Goal: Entertainment & Leisure: Consume media (video, audio)

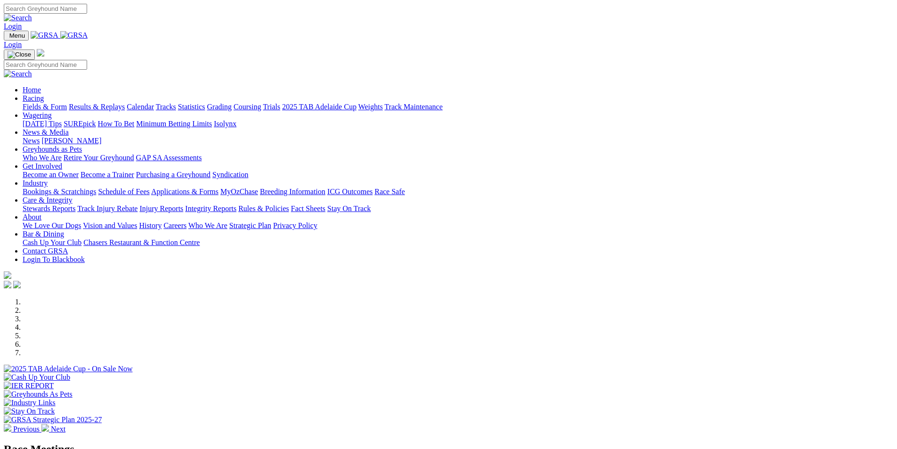
scroll to position [188, 0]
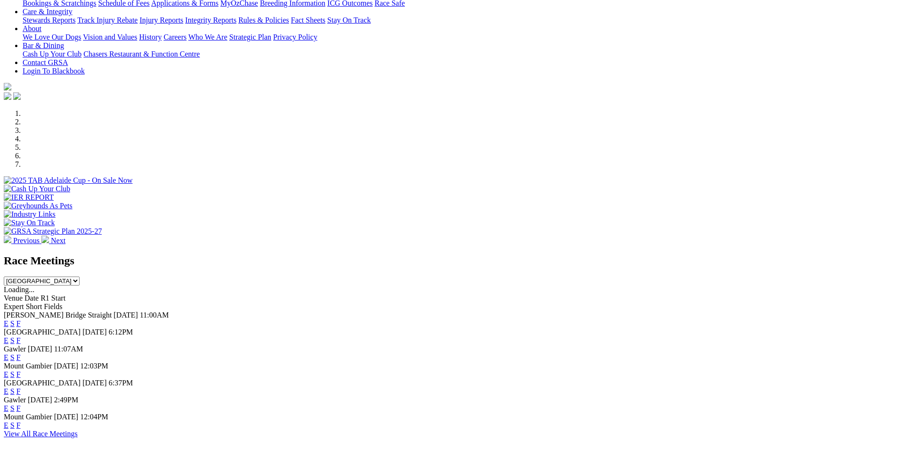
select select "QLD"
click at [80, 276] on select "[GEOGRAPHIC_DATA] [GEOGRAPHIC_DATA] [GEOGRAPHIC_DATA] [GEOGRAPHIC_DATA] [GEOGRA…" at bounding box center [42, 280] width 76 height 9
click at [8, 336] on link "E" at bounding box center [6, 340] width 5 height 8
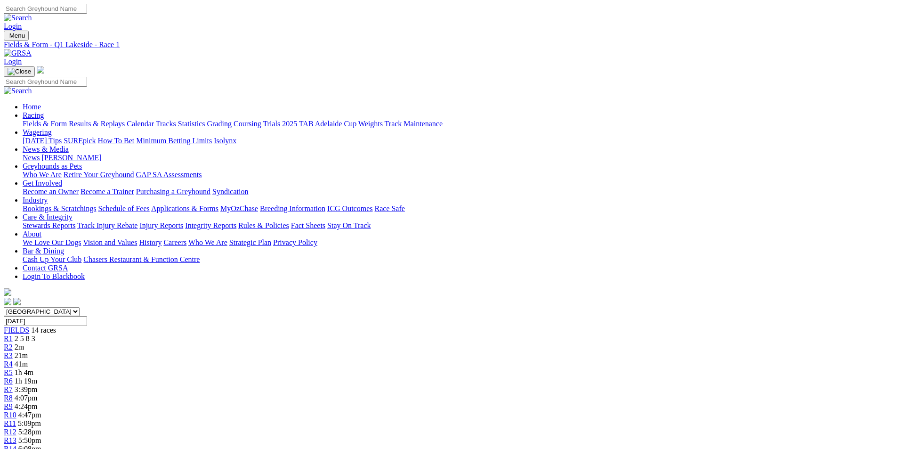
click at [67, 120] on link "Fields & Form" at bounding box center [45, 124] width 44 height 8
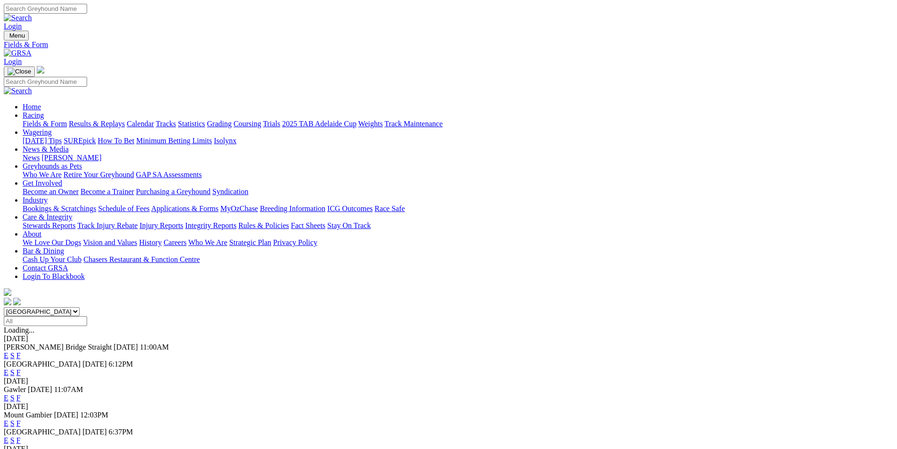
click at [80, 307] on select "South Australia New South Wales Northern Territory Queensland Tasmania Victoria…" at bounding box center [42, 311] width 76 height 9
select select "QLD"
click at [80, 307] on select "South Australia New South Wales Northern Territory Queensland Tasmania Victoria…" at bounding box center [42, 311] width 76 height 9
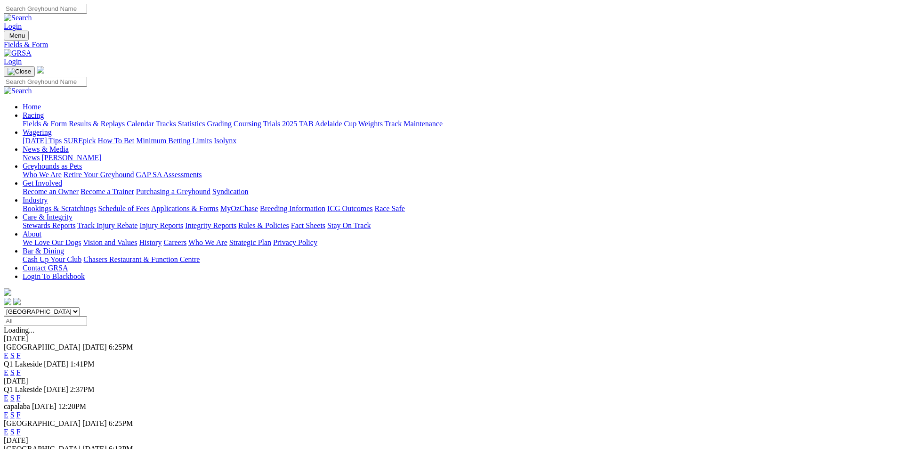
click at [8, 368] on link "E" at bounding box center [6, 372] width 5 height 8
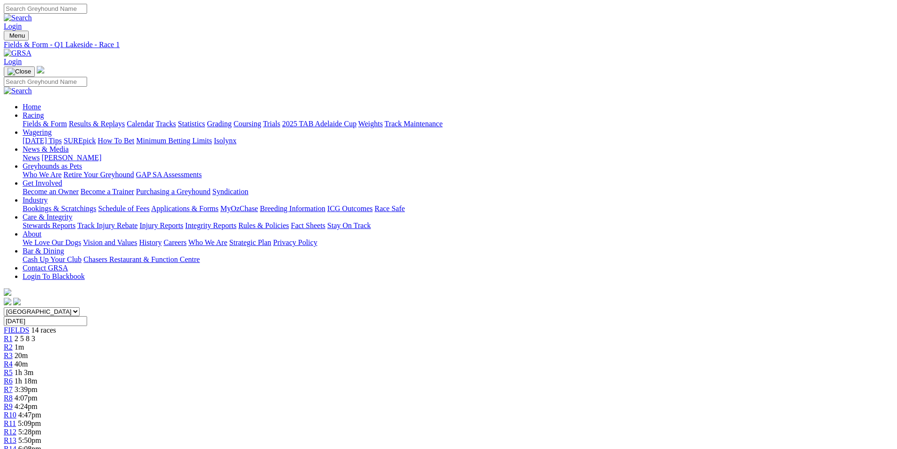
click at [13, 351] on span "R3" at bounding box center [8, 355] width 9 height 8
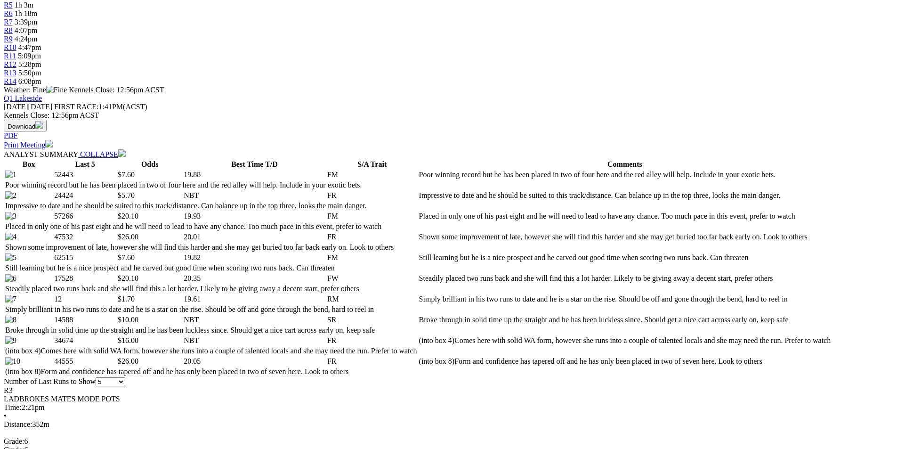
scroll to position [377, 0]
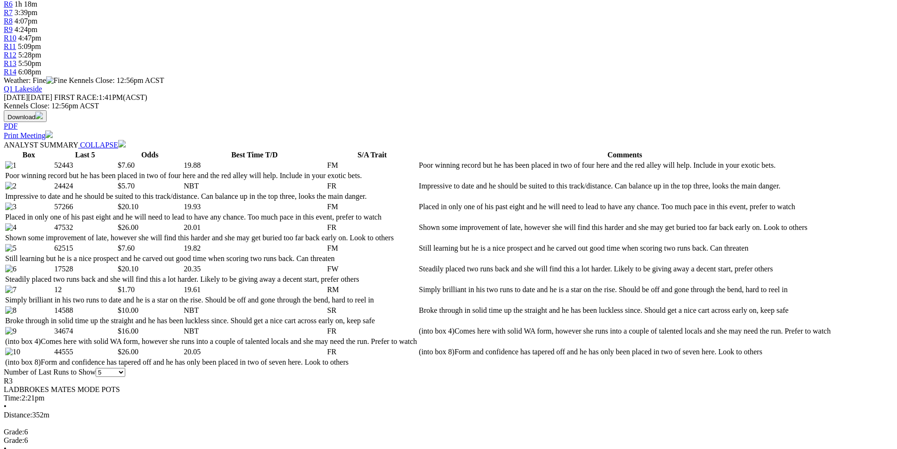
select select "10"
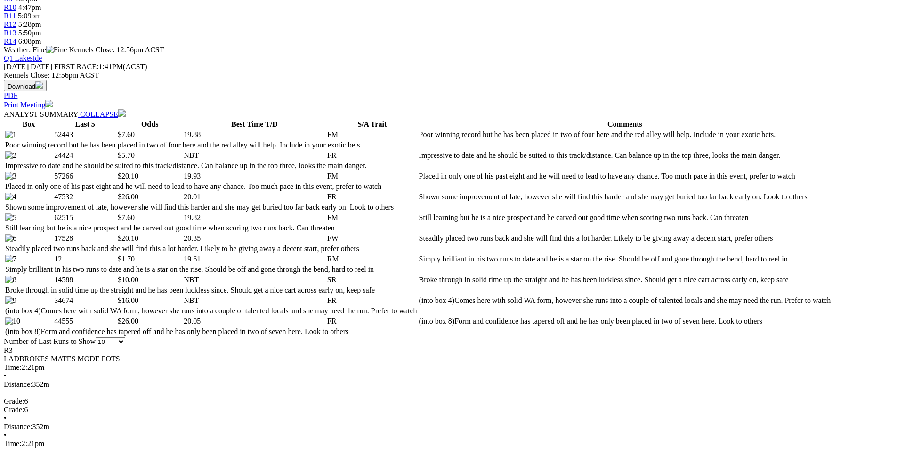
scroll to position [424, 0]
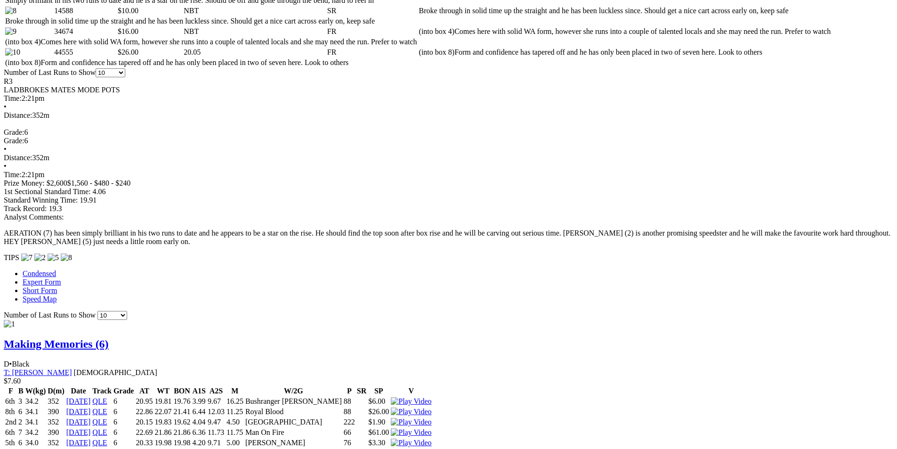
scroll to position [659, 0]
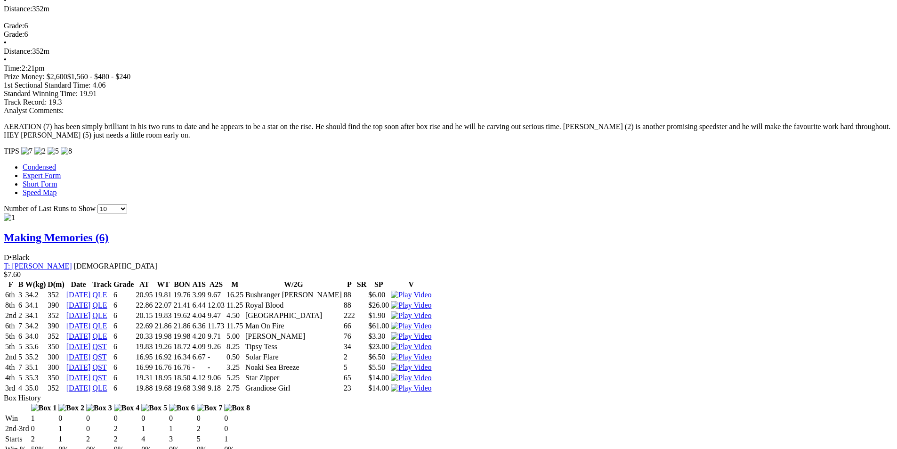
scroll to position [800, 0]
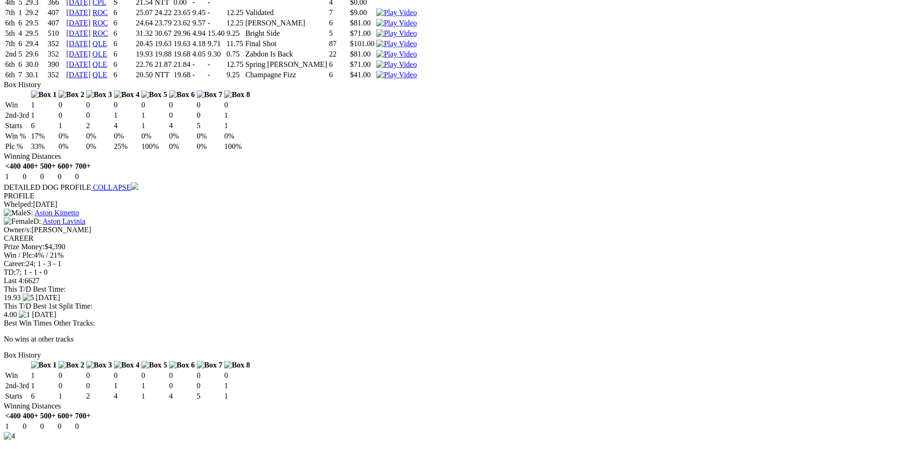
scroll to position [2118, 0]
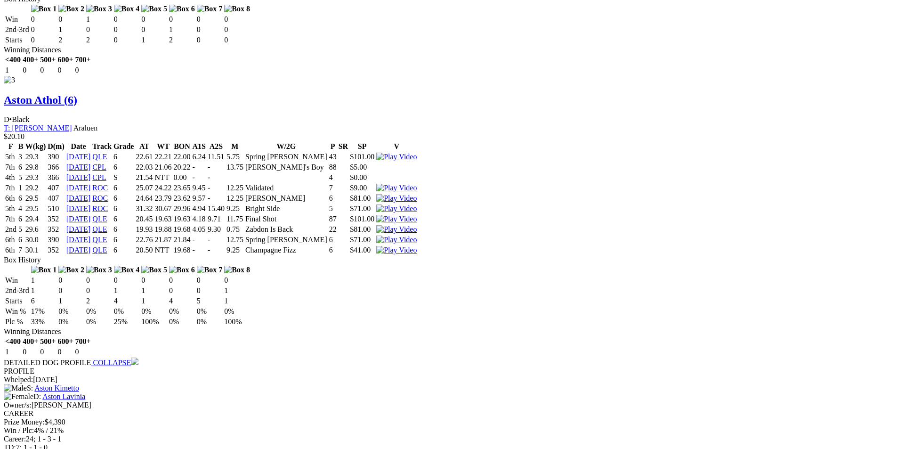
scroll to position [1930, 0]
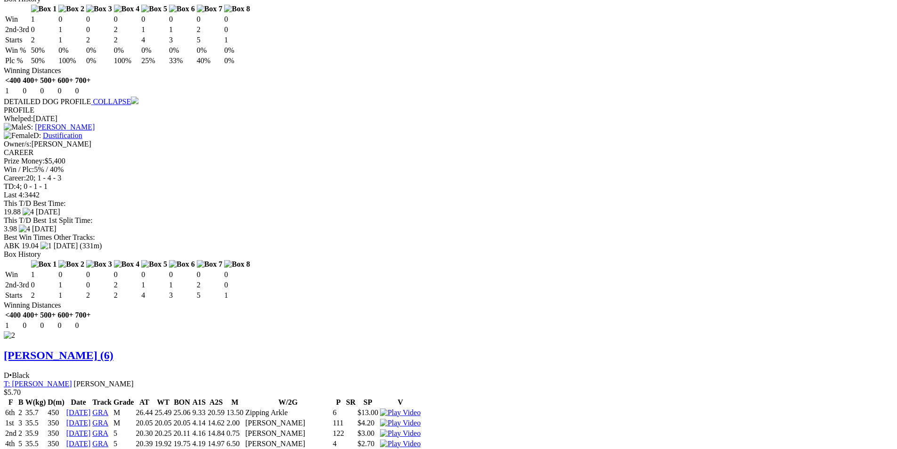
scroll to position [1177, 0]
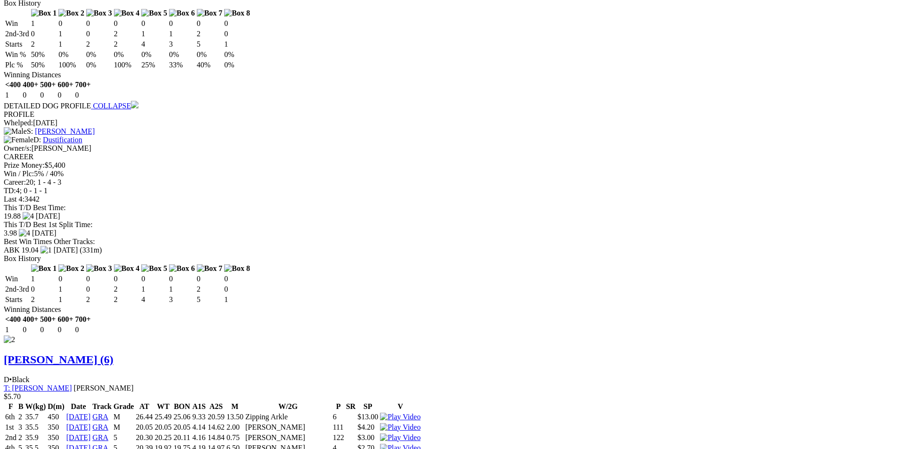
drag, startPoint x: 557, startPoint y: 26, endPoint x: 577, endPoint y: 53, distance: 33.1
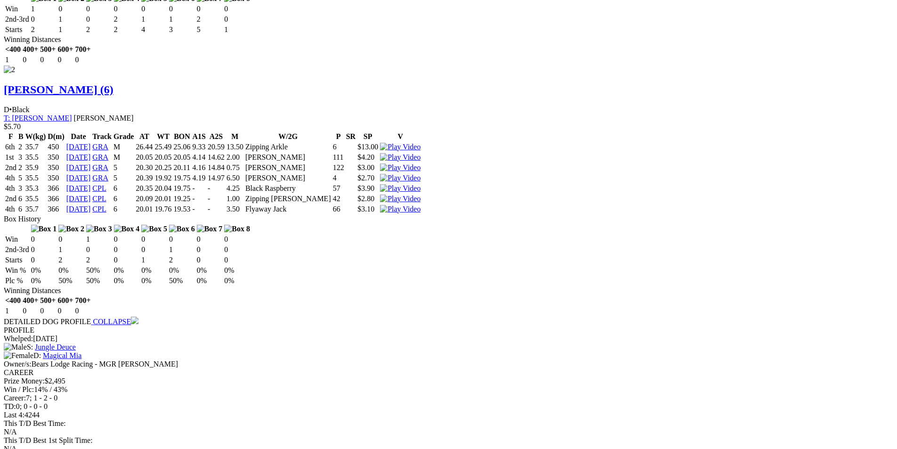
scroll to position [1459, 0]
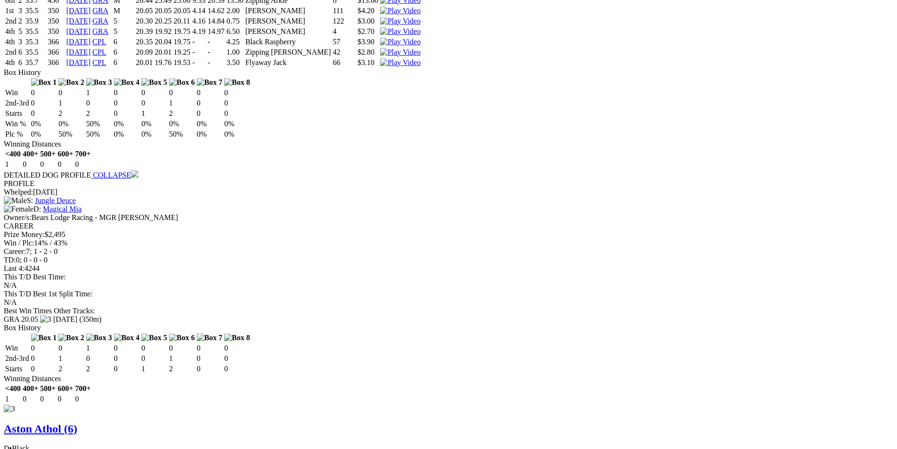
scroll to position [1601, 0]
